Goal: Transaction & Acquisition: Subscribe to service/newsletter

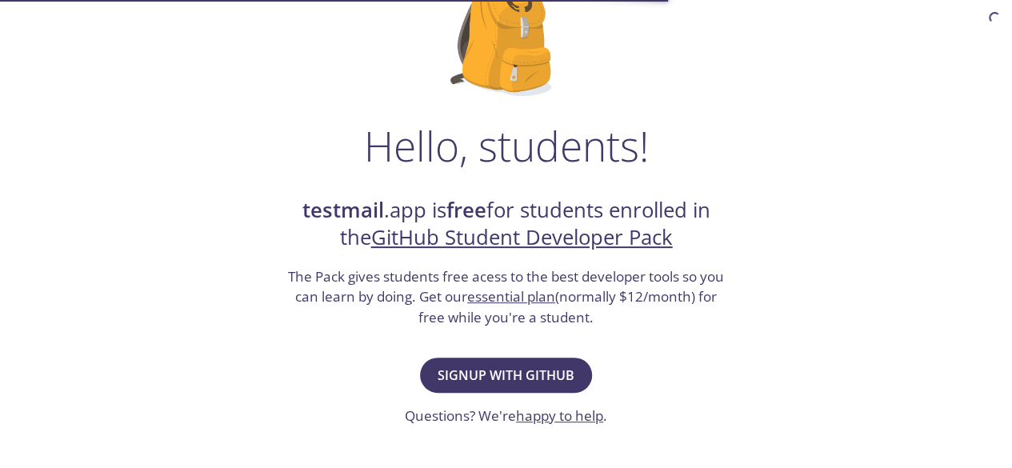
scroll to position [160, 0]
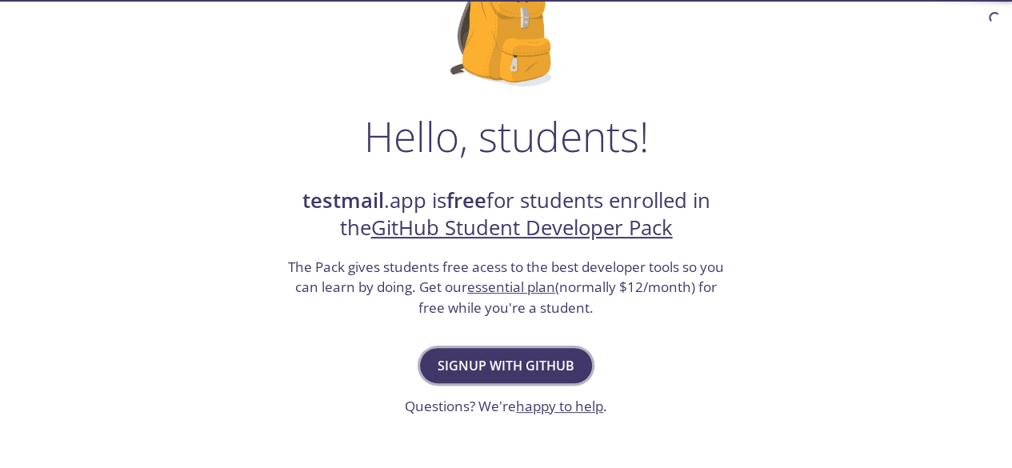
click at [538, 368] on span "Signup with GitHub" at bounding box center [505, 365] width 137 height 22
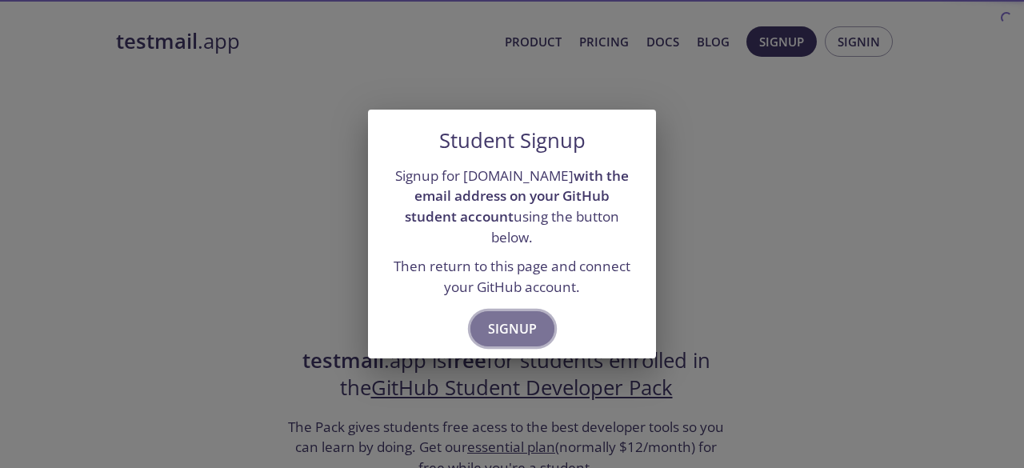
click at [516, 317] on span "Signup" at bounding box center [512, 328] width 49 height 22
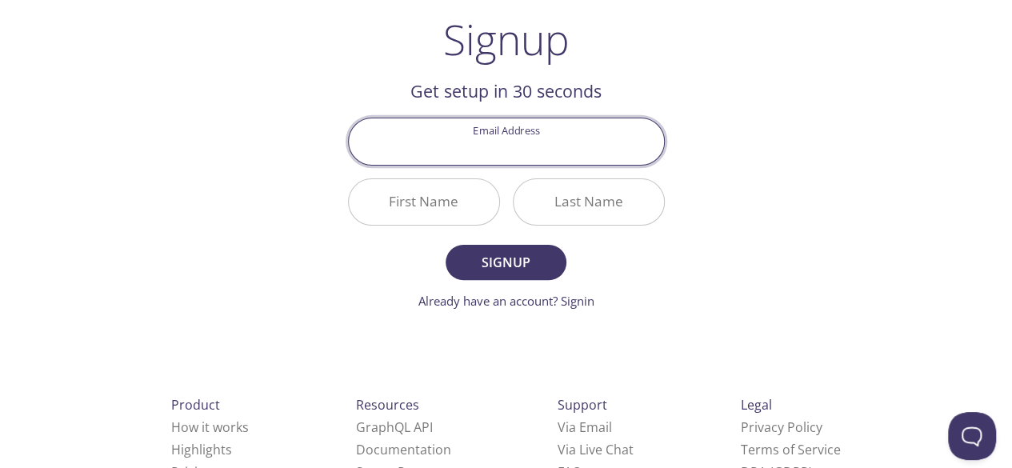
scroll to position [80, 0]
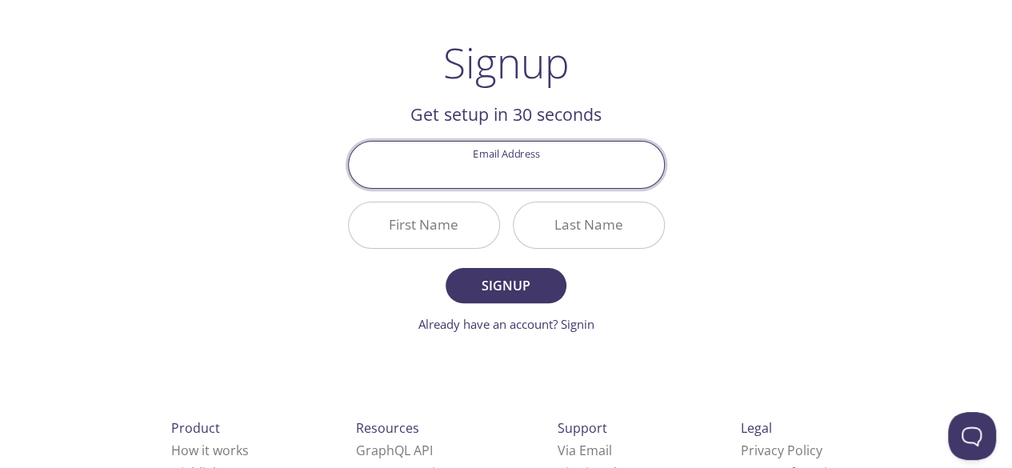
click at [527, 175] on input "Email Address" at bounding box center [506, 165] width 315 height 46
type input "ymn.official2020@gmail.com"
click at [470, 212] on input "First Name" at bounding box center [424, 225] width 150 height 46
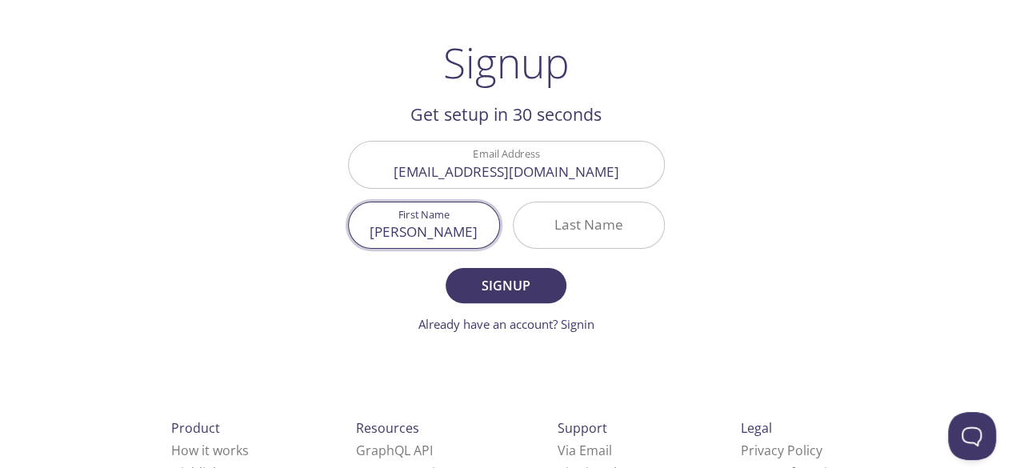
type input "Hassan"
click at [555, 238] on input "Last Name" at bounding box center [588, 225] width 150 height 46
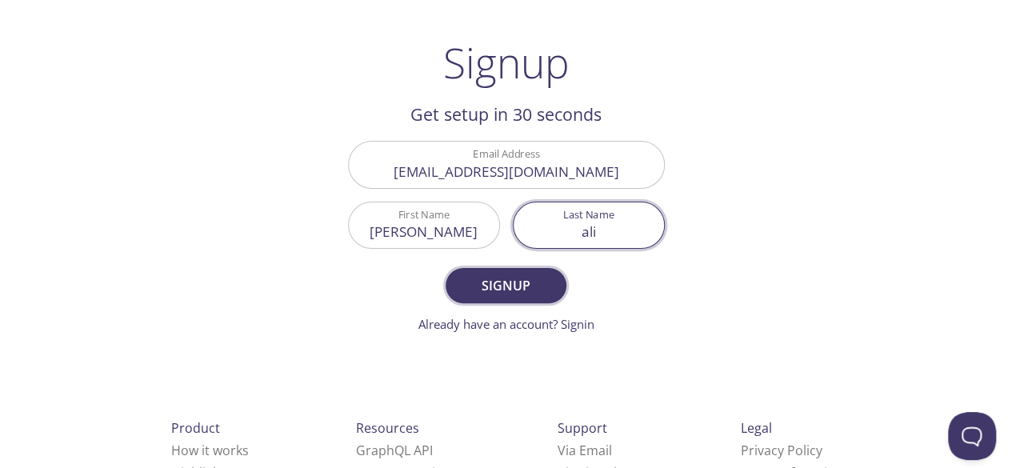
type input "ali"
click at [517, 284] on span "Signup" at bounding box center [505, 285] width 85 height 22
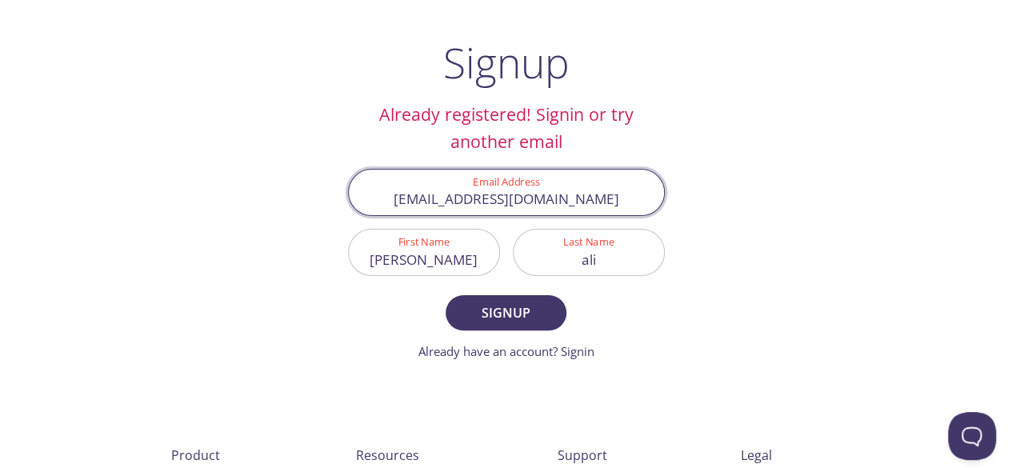
drag, startPoint x: 606, startPoint y: 203, endPoint x: 399, endPoint y: 195, distance: 207.3
click at [399, 195] on input "ymn.official2020@gmail.com" at bounding box center [506, 193] width 315 height 46
type input "g"
type input "msmc-s21-009@superior.edu.pk"
click at [501, 321] on span "Signup" at bounding box center [505, 312] width 85 height 22
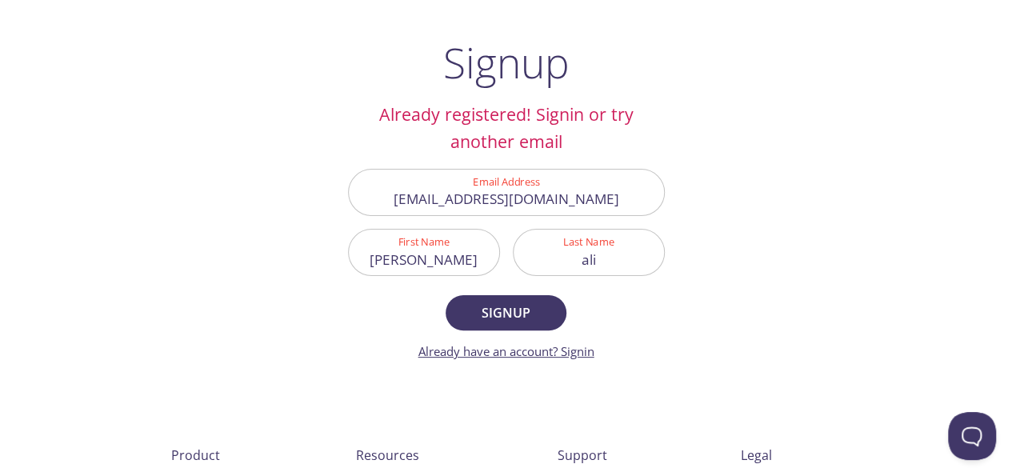
click at [585, 353] on link "Already have an account? Signin" at bounding box center [506, 351] width 176 height 16
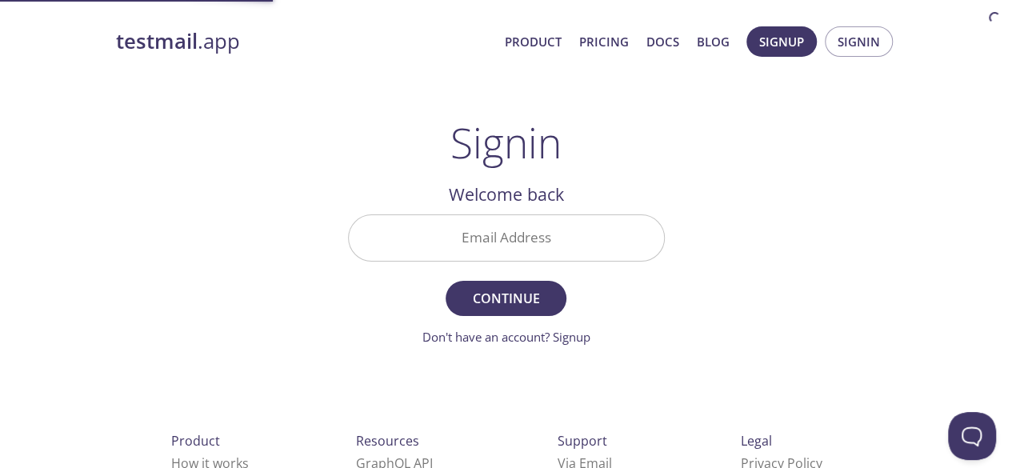
click at [533, 230] on input "Email Address" at bounding box center [506, 238] width 315 height 46
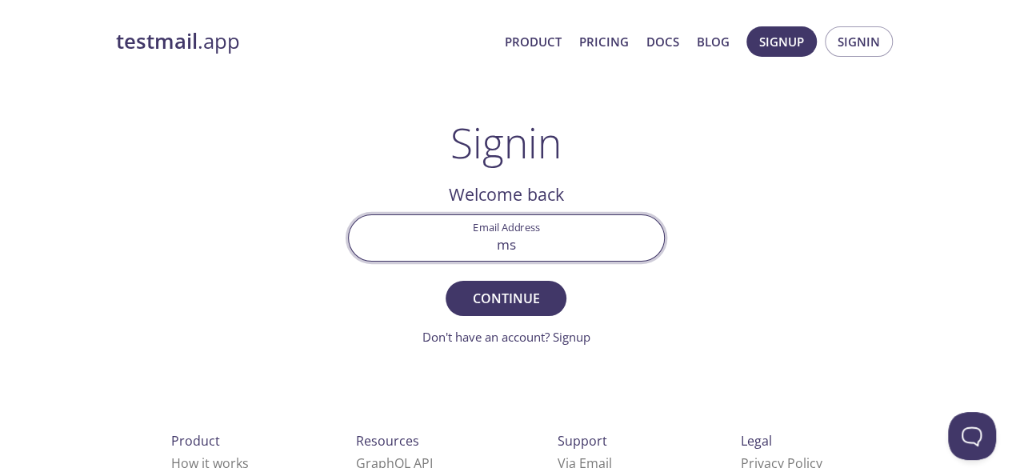
type input "msmc-s21-009@superior.edu.pk"
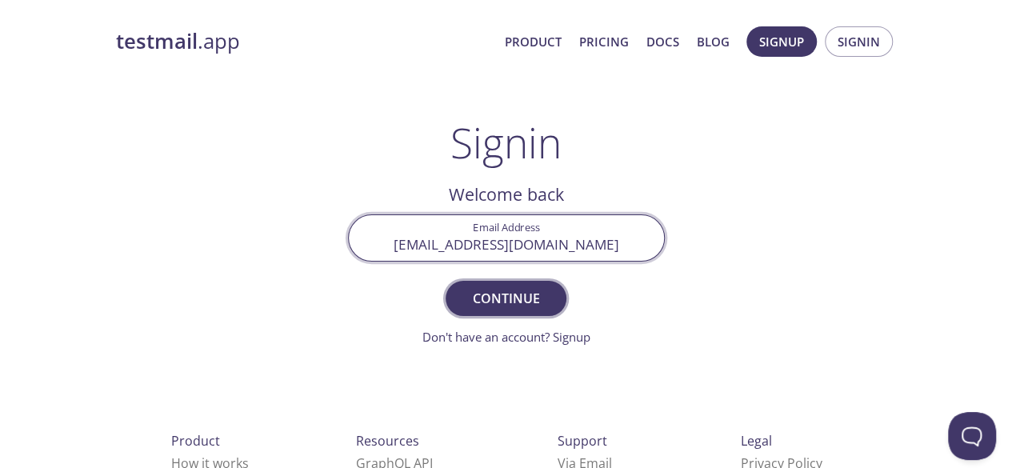
click at [517, 304] on span "Continue" at bounding box center [505, 298] width 85 height 22
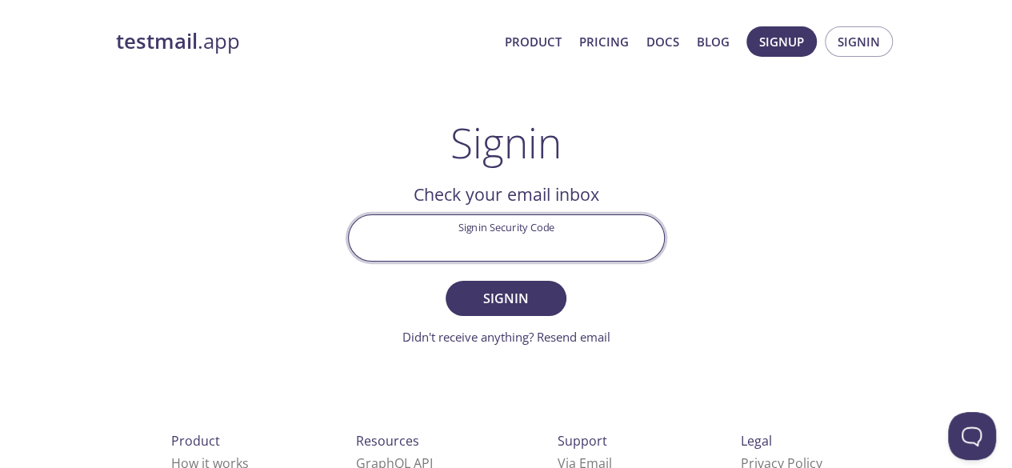
click at [516, 225] on input "Signin Security Code" at bounding box center [506, 238] width 315 height 46
paste input "XHTPGWE"
type input "XHTPGWE"
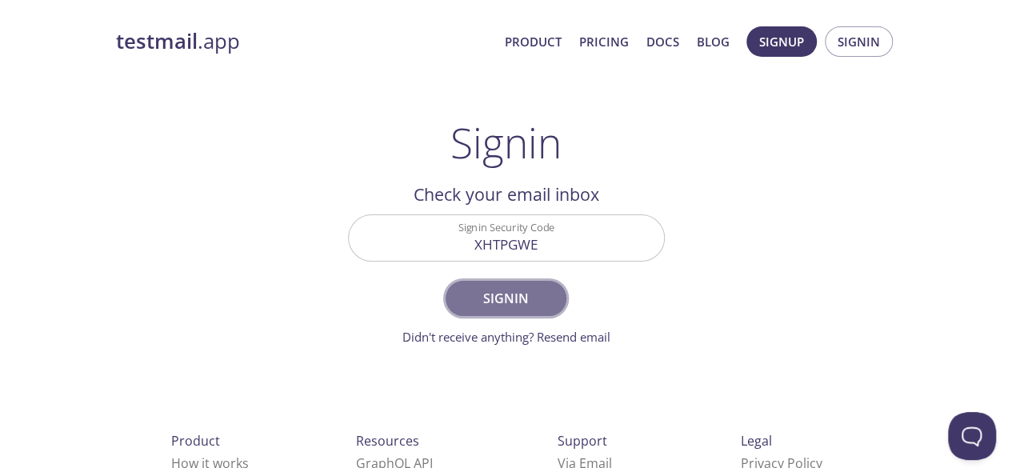
click at [520, 301] on span "Signin" at bounding box center [505, 298] width 85 height 22
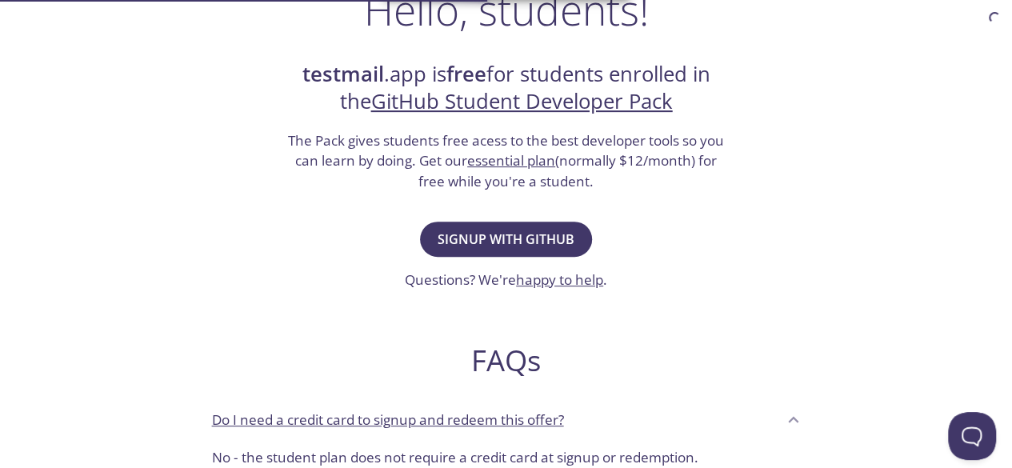
scroll to position [320, 0]
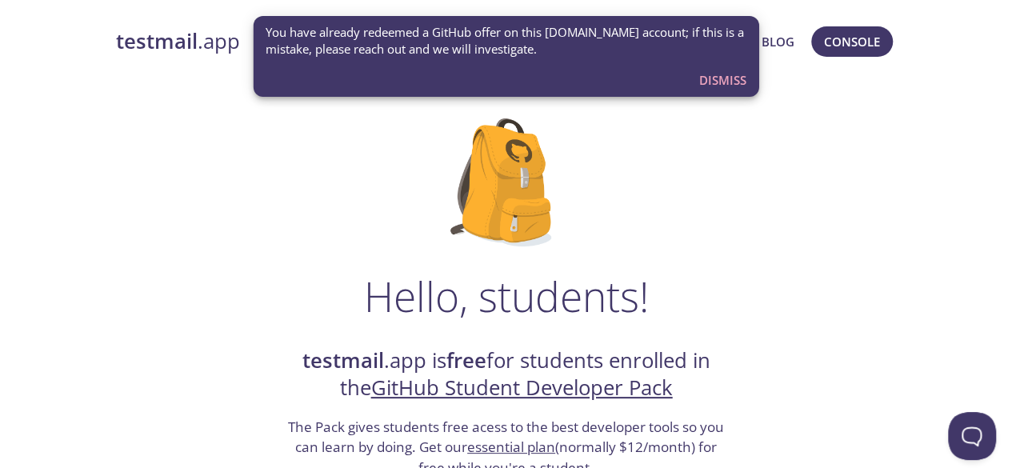
click at [713, 85] on span "Dismiss" at bounding box center [722, 80] width 47 height 21
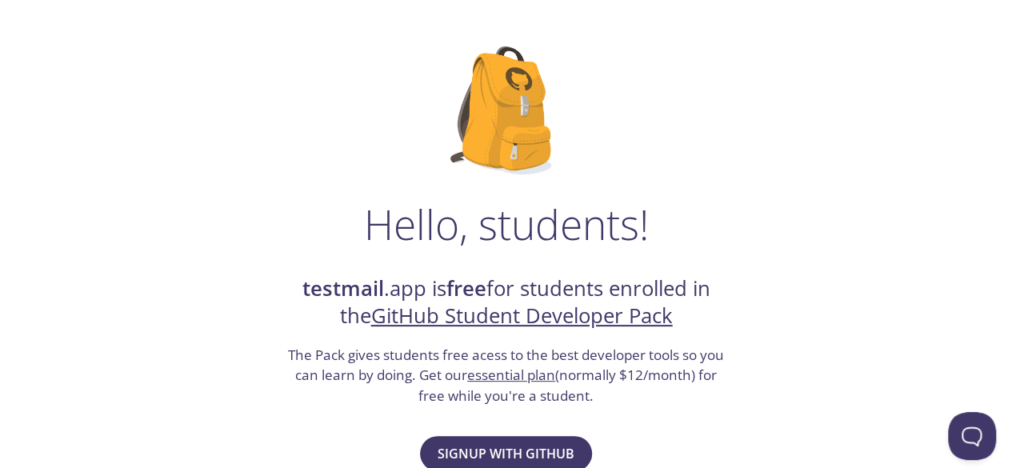
scroll to position [320, 0]
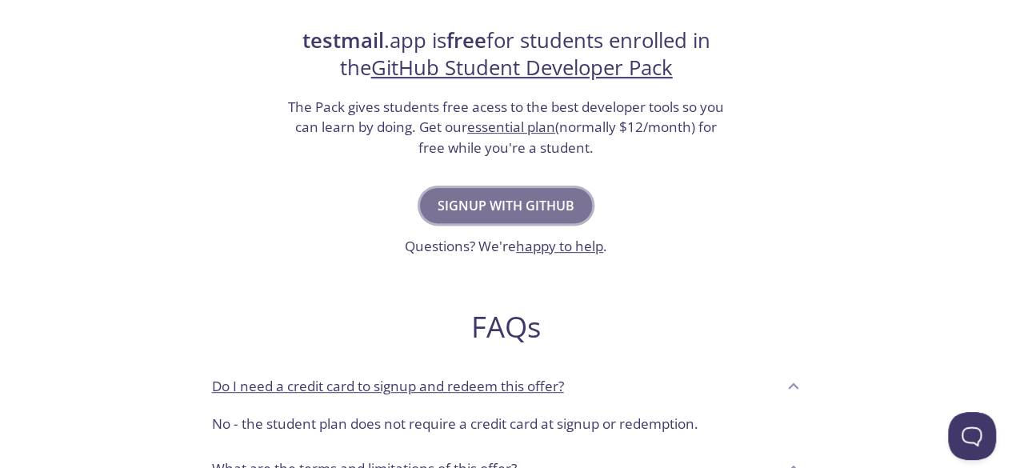
click at [553, 206] on span "Signup with GitHub" at bounding box center [505, 205] width 137 height 22
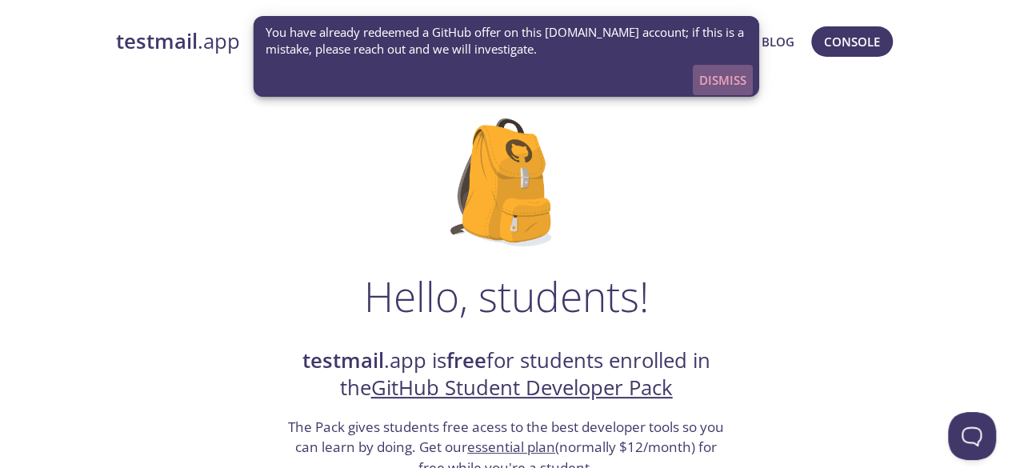
click at [726, 73] on span "Dismiss" at bounding box center [722, 80] width 47 height 21
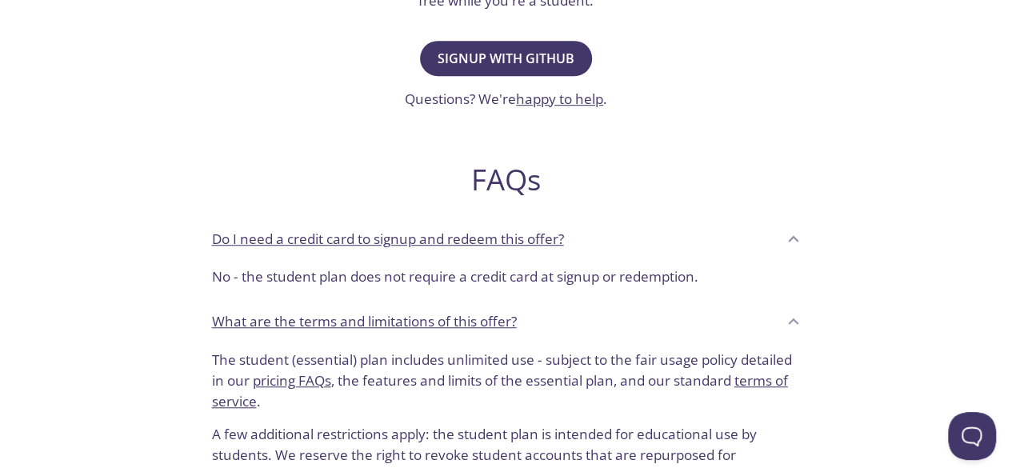
scroll to position [560, 0]
